Goal: Check status: Check status

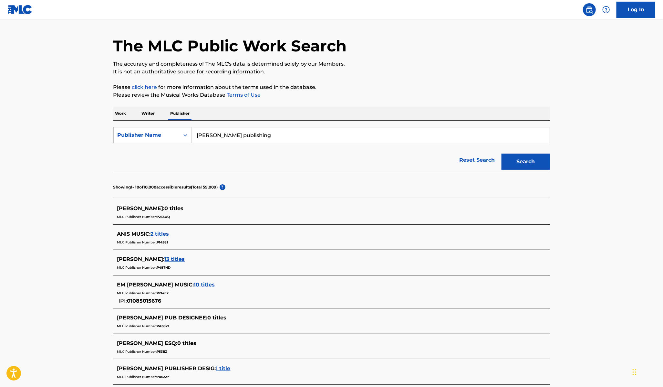
click at [629, 9] on link "Log In" at bounding box center [636, 10] width 39 height 16
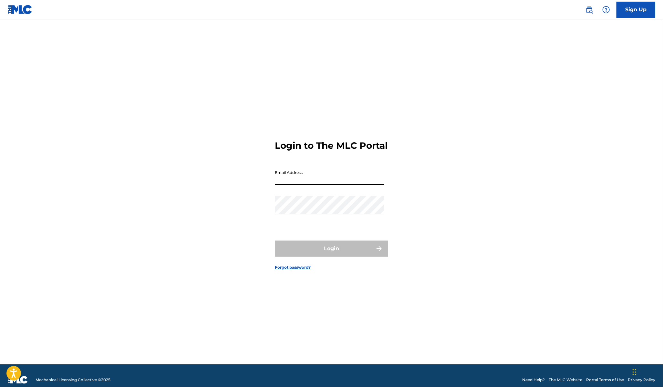
click at [318, 182] on input "Email Address" at bounding box center [329, 176] width 109 height 18
click at [506, 149] on div "Login to The MLC Portal Email Address Password Login Forgot password?" at bounding box center [332, 200] width 452 height 329
click at [284, 185] on input "Email Address" at bounding box center [329, 176] width 109 height 18
type input "b"
type input "C"
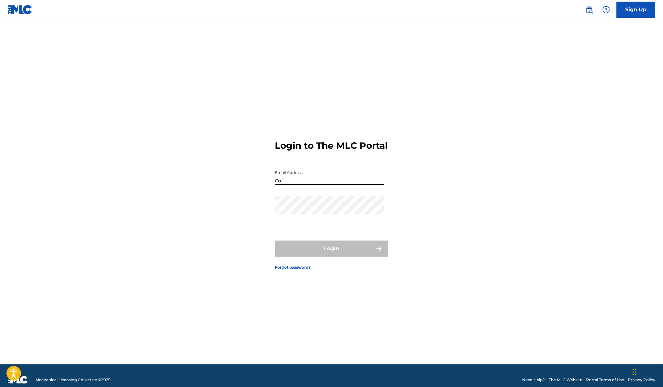
type input "C"
type input "[EMAIL_ADDRESS][DOMAIN_NAME]"
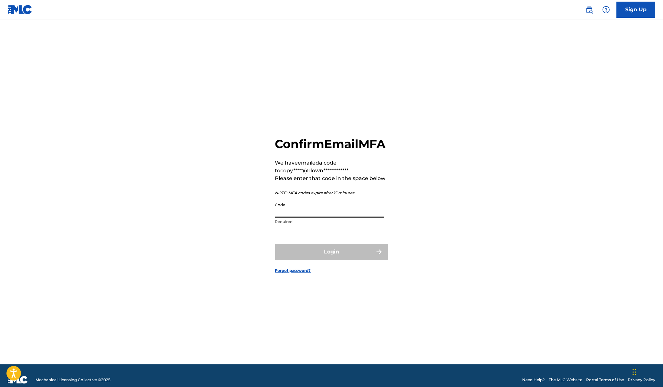
click at [285, 215] on input "Code" at bounding box center [329, 208] width 109 height 18
click at [256, 214] on div "**********" at bounding box center [332, 200] width 452 height 329
click at [315, 214] on input "Code" at bounding box center [329, 208] width 109 height 18
paste input "937731"
type input "937731"
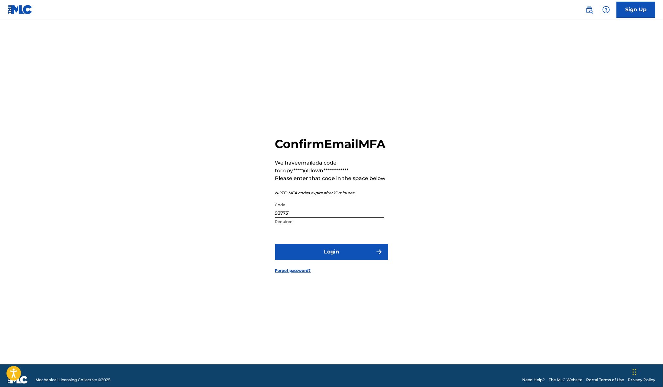
click at [462, 210] on div "**********" at bounding box center [332, 200] width 452 height 329
click at [324, 260] on button "Login" at bounding box center [331, 252] width 113 height 16
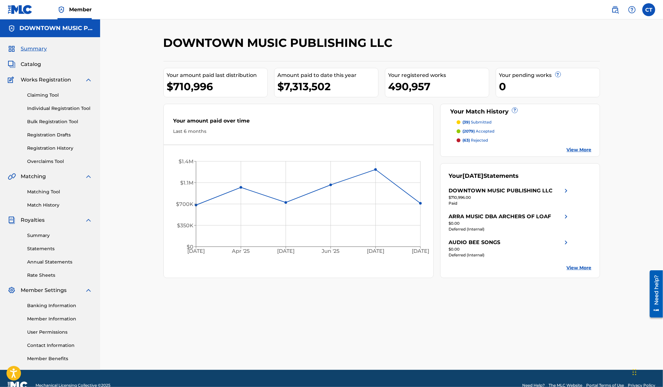
click at [44, 108] on link "Individual Registration Tool" at bounding box center [59, 108] width 65 height 7
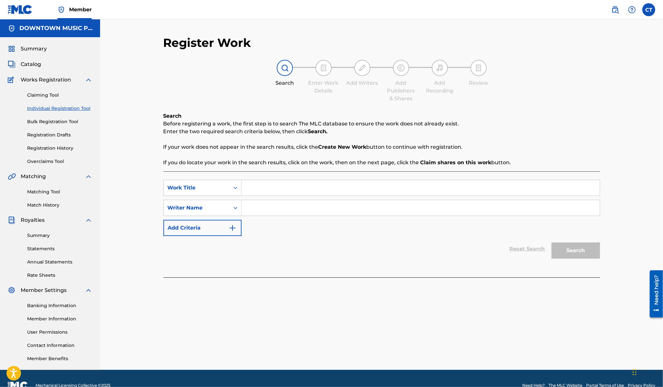
click at [43, 94] on link "Claiming Tool" at bounding box center [59, 95] width 65 height 7
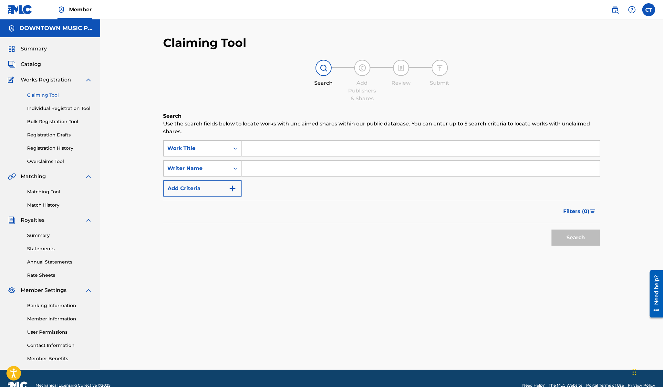
click at [40, 145] on link "Registration History" at bounding box center [59, 148] width 65 height 7
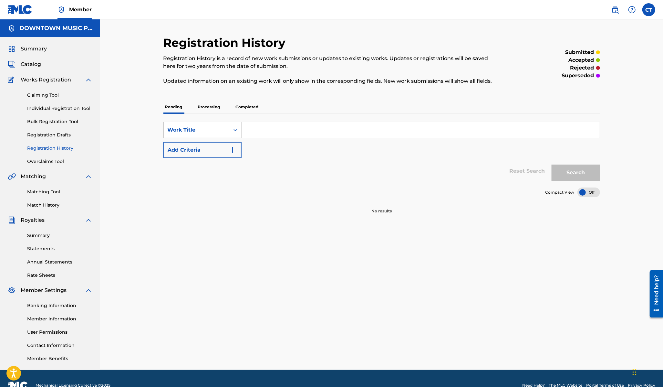
click at [213, 106] on p "Processing" at bounding box center [209, 107] width 26 height 14
click at [279, 132] on input "Search Form" at bounding box center [421, 130] width 358 height 16
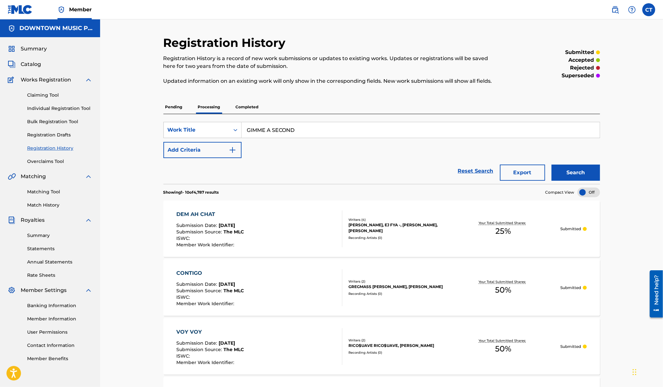
type input "GIMME A SECOND"
click at [563, 172] on button "Search" at bounding box center [576, 172] width 48 height 16
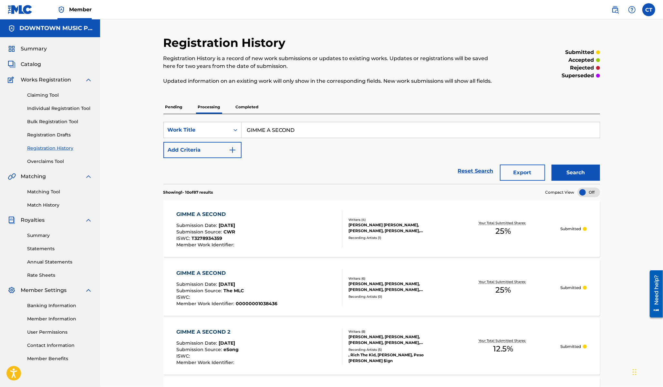
click at [313, 282] on div "GIMME A SECOND Submission Date : [DATE] Submission Source : The MLC ISWC : Memb…" at bounding box center [259, 287] width 166 height 37
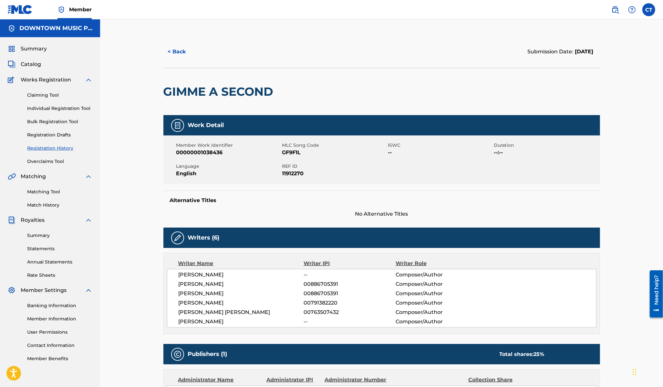
click at [167, 48] on button "< Back" at bounding box center [182, 52] width 39 height 16
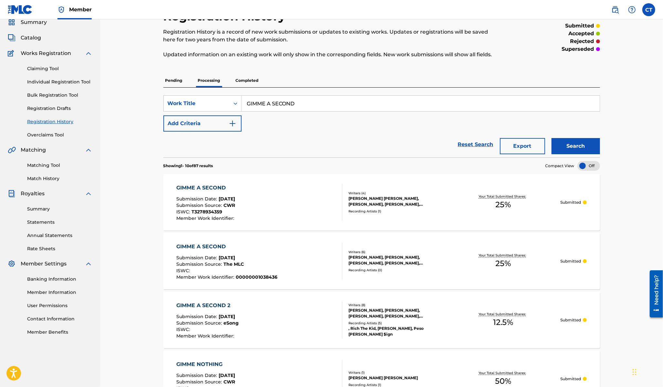
scroll to position [27, 0]
click at [282, 253] on div "GIMME A SECOND Submission Date : [DATE] Submission Source : The MLC ISWC : Memb…" at bounding box center [259, 260] width 166 height 37
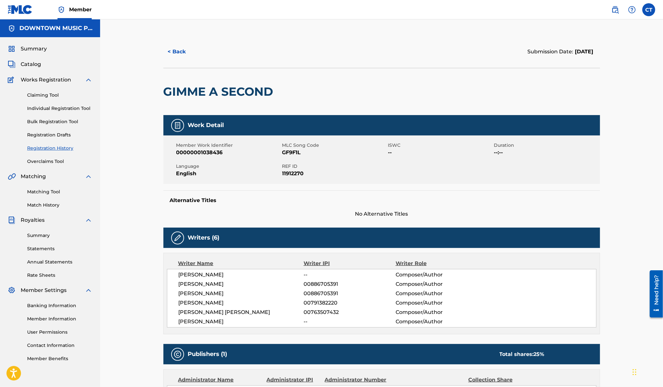
click at [178, 55] on button "< Back" at bounding box center [182, 52] width 39 height 16
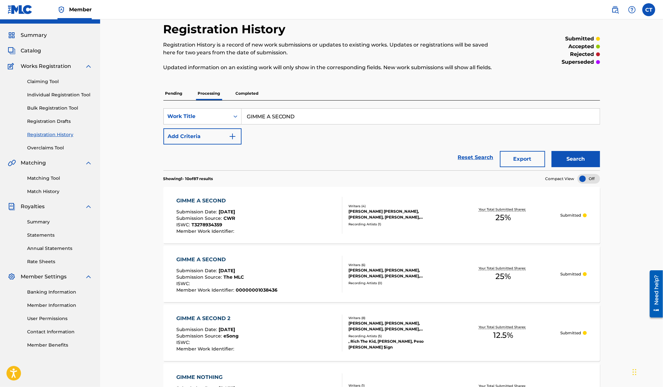
click at [286, 215] on div "GIMME A SECOND Submission Date : [DATE] Submission Source : CWR ISWC : T3278934…" at bounding box center [259, 215] width 166 height 37
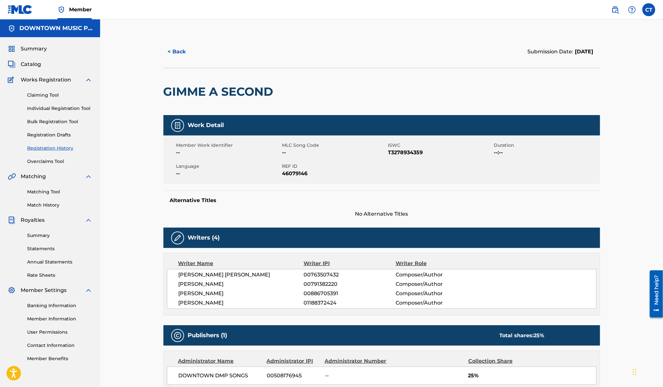
click at [178, 51] on button "< Back" at bounding box center [182, 52] width 39 height 16
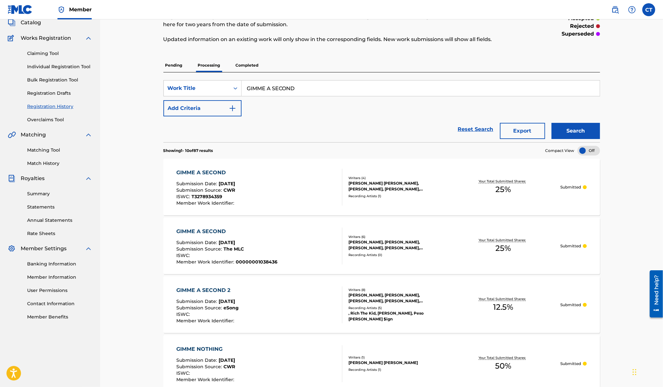
scroll to position [43, 0]
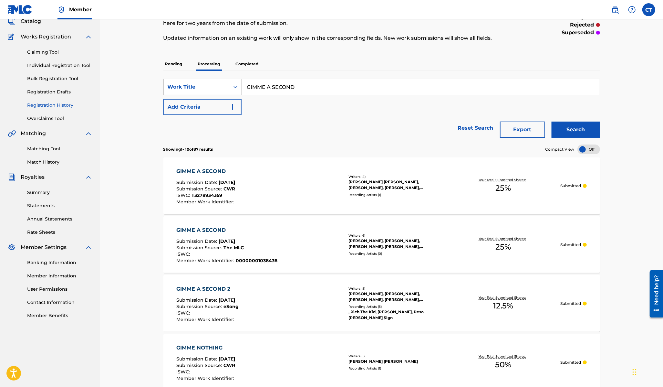
click at [254, 66] on p "Completed" at bounding box center [247, 64] width 27 height 14
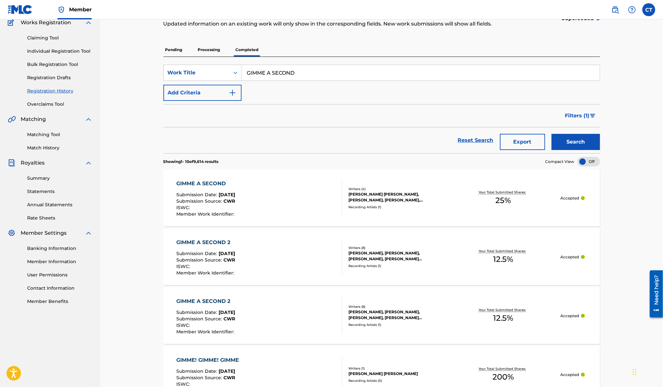
scroll to position [38, 0]
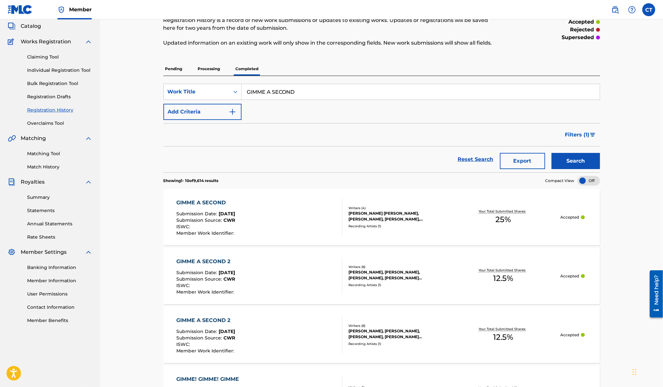
click at [203, 71] on p "Processing" at bounding box center [209, 69] width 26 height 14
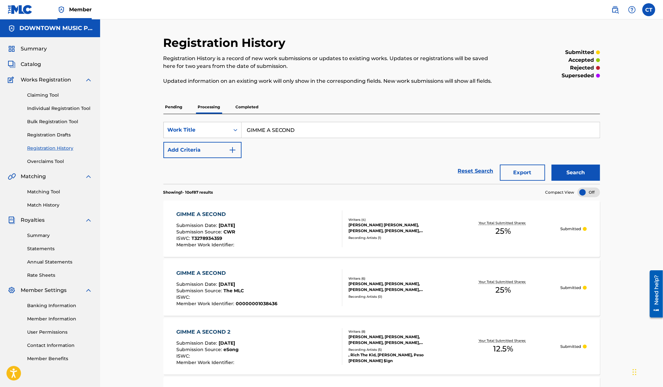
click at [302, 279] on div "GIMME A SECOND Submission Date : [DATE] Submission Source : The MLC ISWC : Memb…" at bounding box center [259, 287] width 166 height 37
